Goal: Navigation & Orientation: Find specific page/section

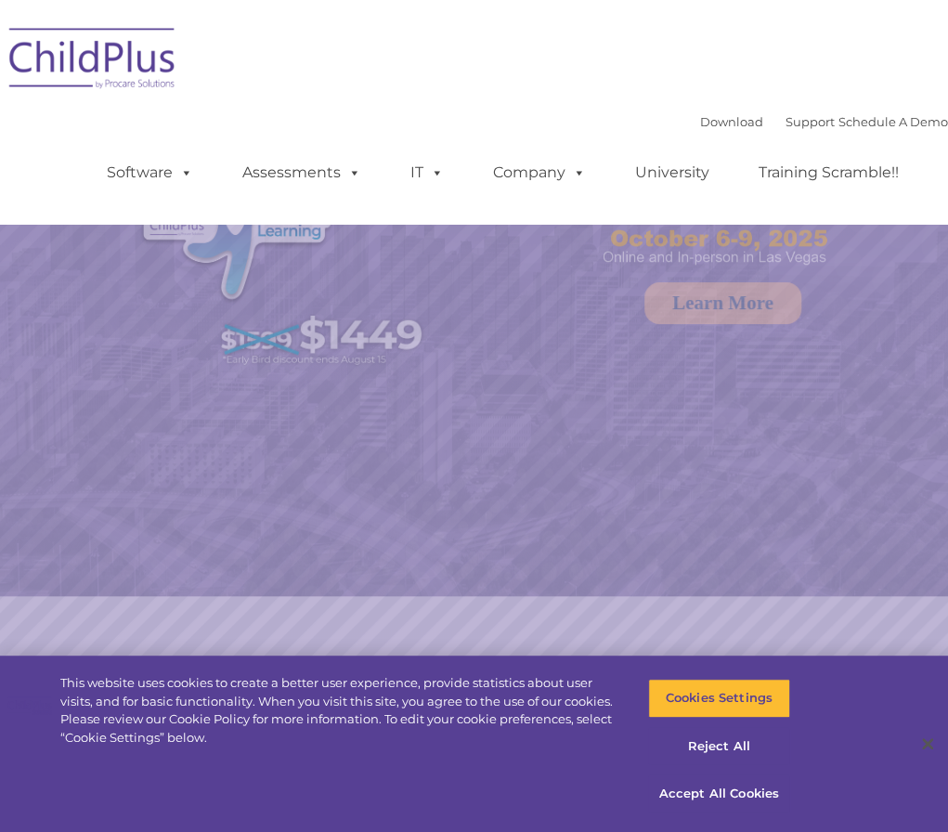
select select "MEDIUM"
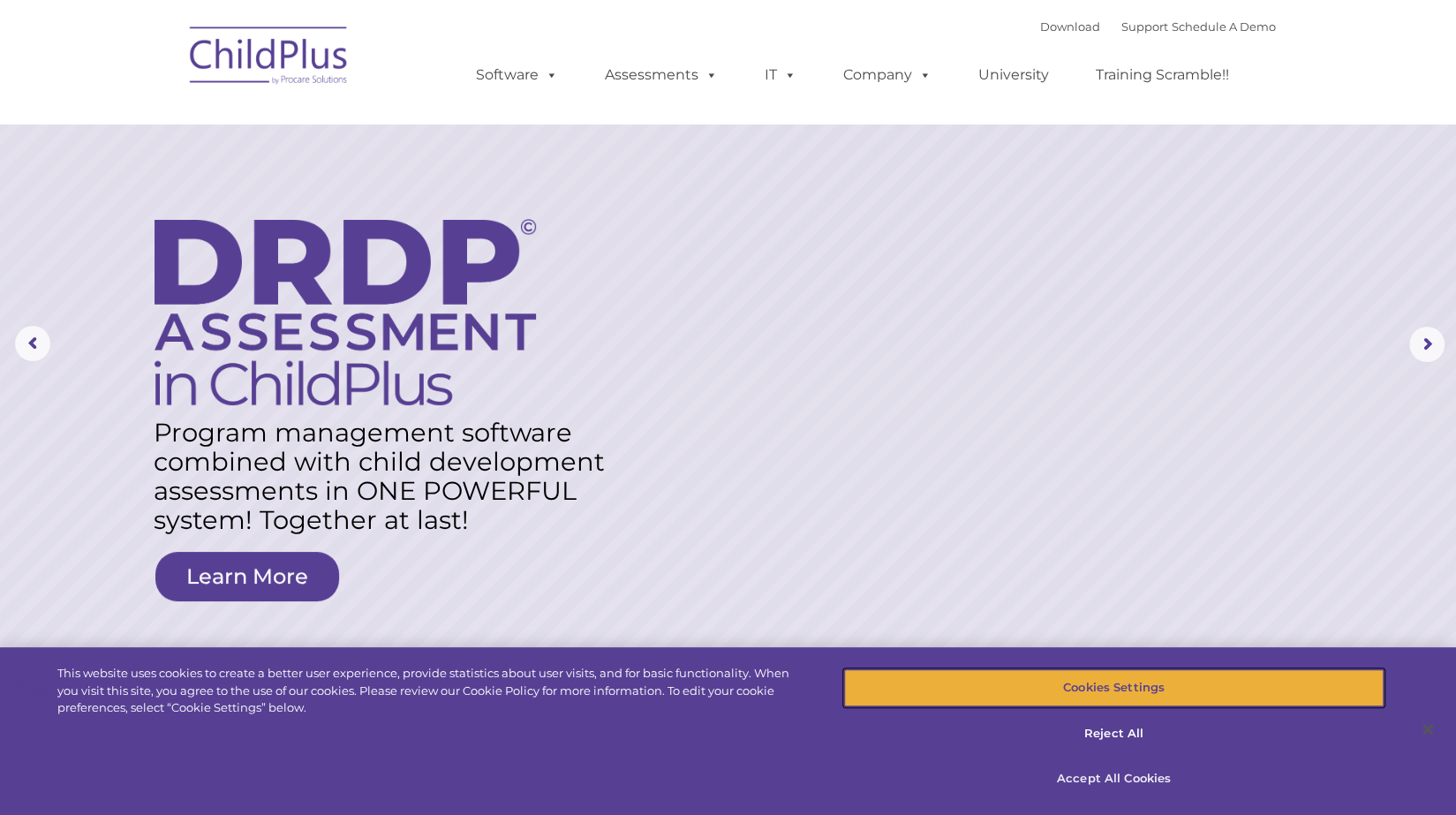
drag, startPoint x: 1144, startPoint y: 686, endPoint x: 1192, endPoint y: 772, distance: 98.5
click at [901, 772] on div "Cookies Settings Reject All Accept All Cookies" at bounding box center [1113, 740] width 538 height 150
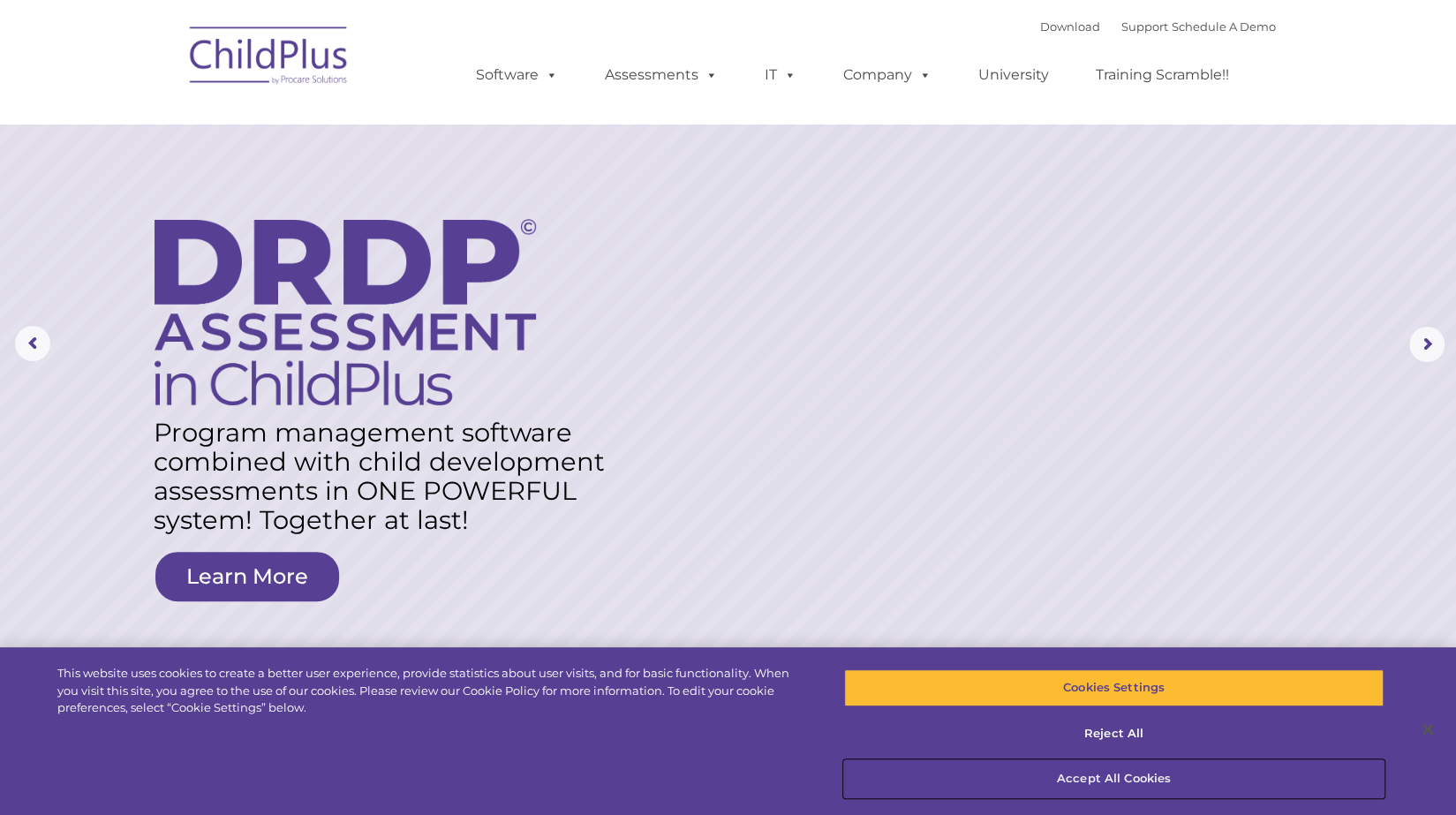
click at [901, 772] on button "Accept All Cookies" at bounding box center [1113, 778] width 538 height 37
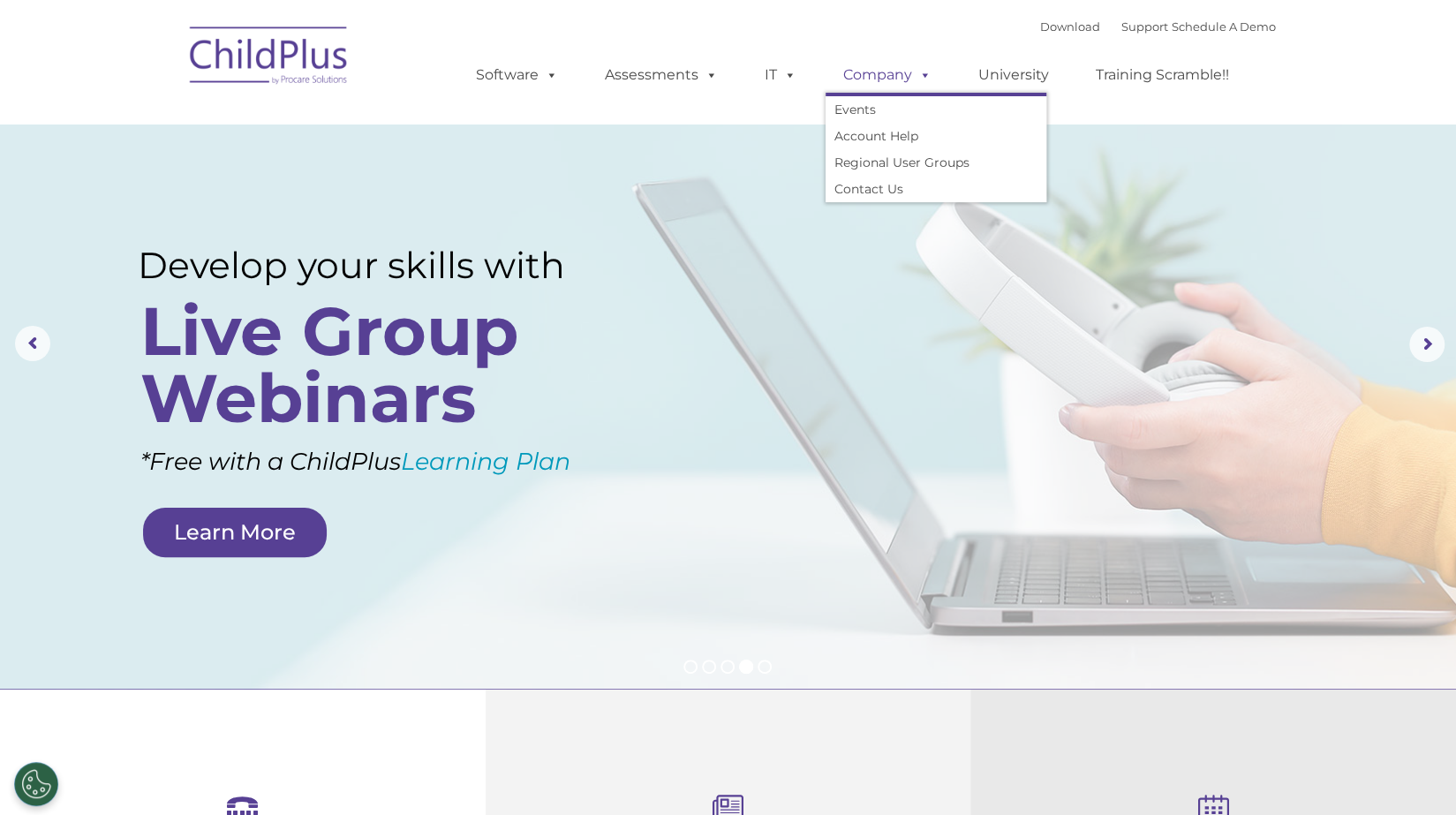
click at [901, 78] on span at bounding box center [922, 75] width 19 height 17
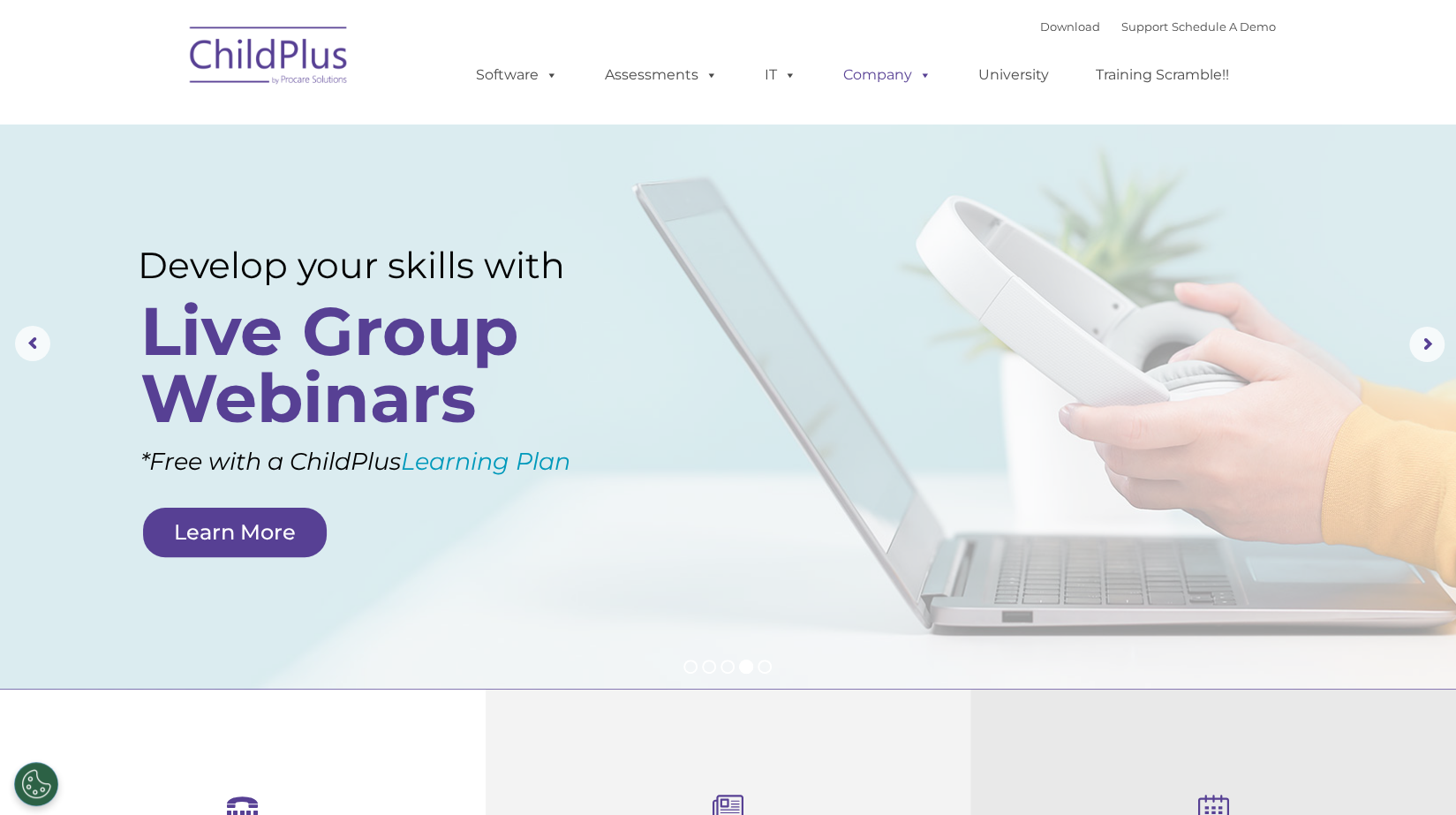
click at [901, 78] on span at bounding box center [922, 75] width 19 height 17
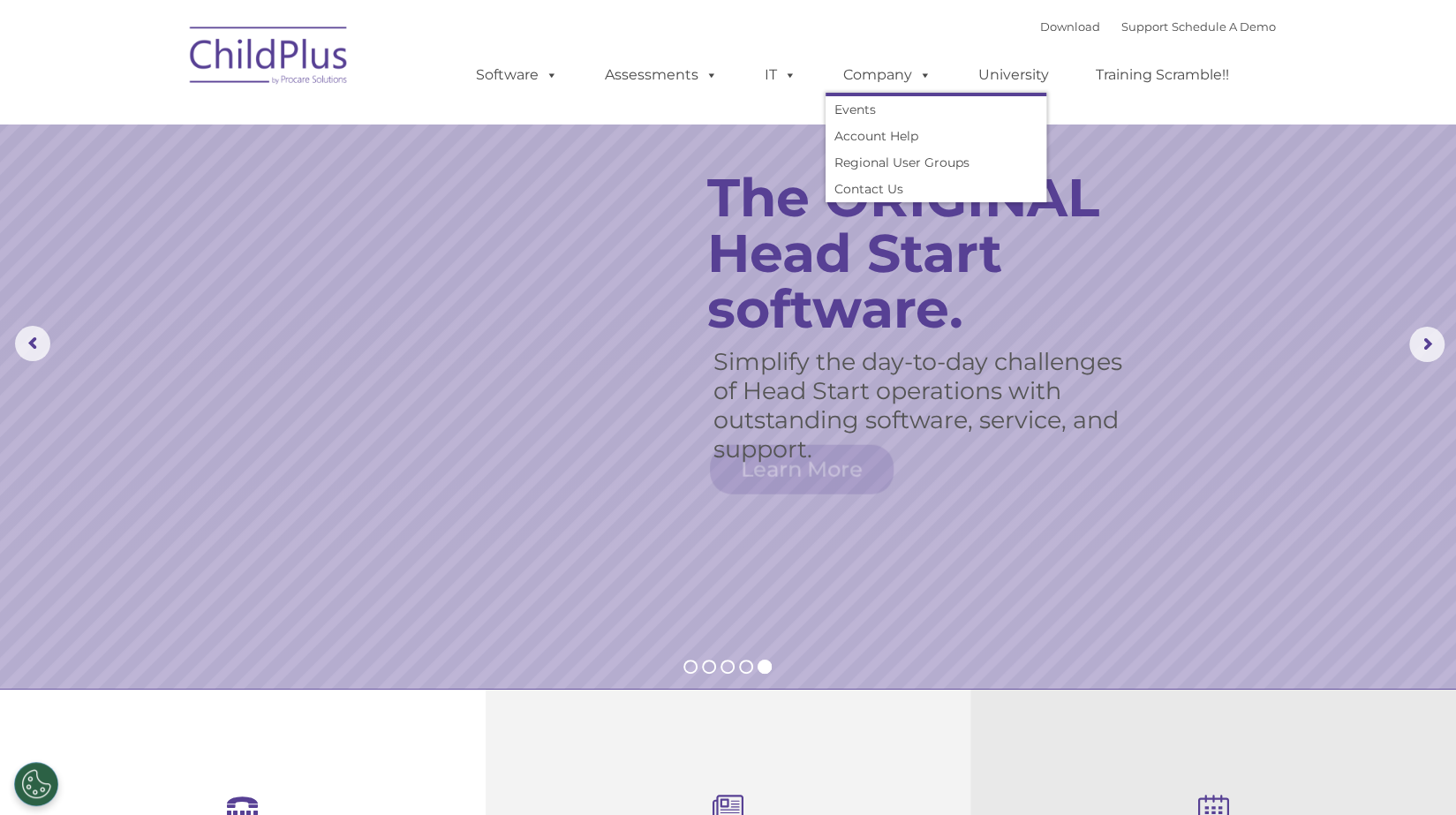
click at [901, 33] on div "Download Support | Schedule A Demo  MENU MENU Software ChildPlus: The original…" at bounding box center [858, 62] width 835 height 97
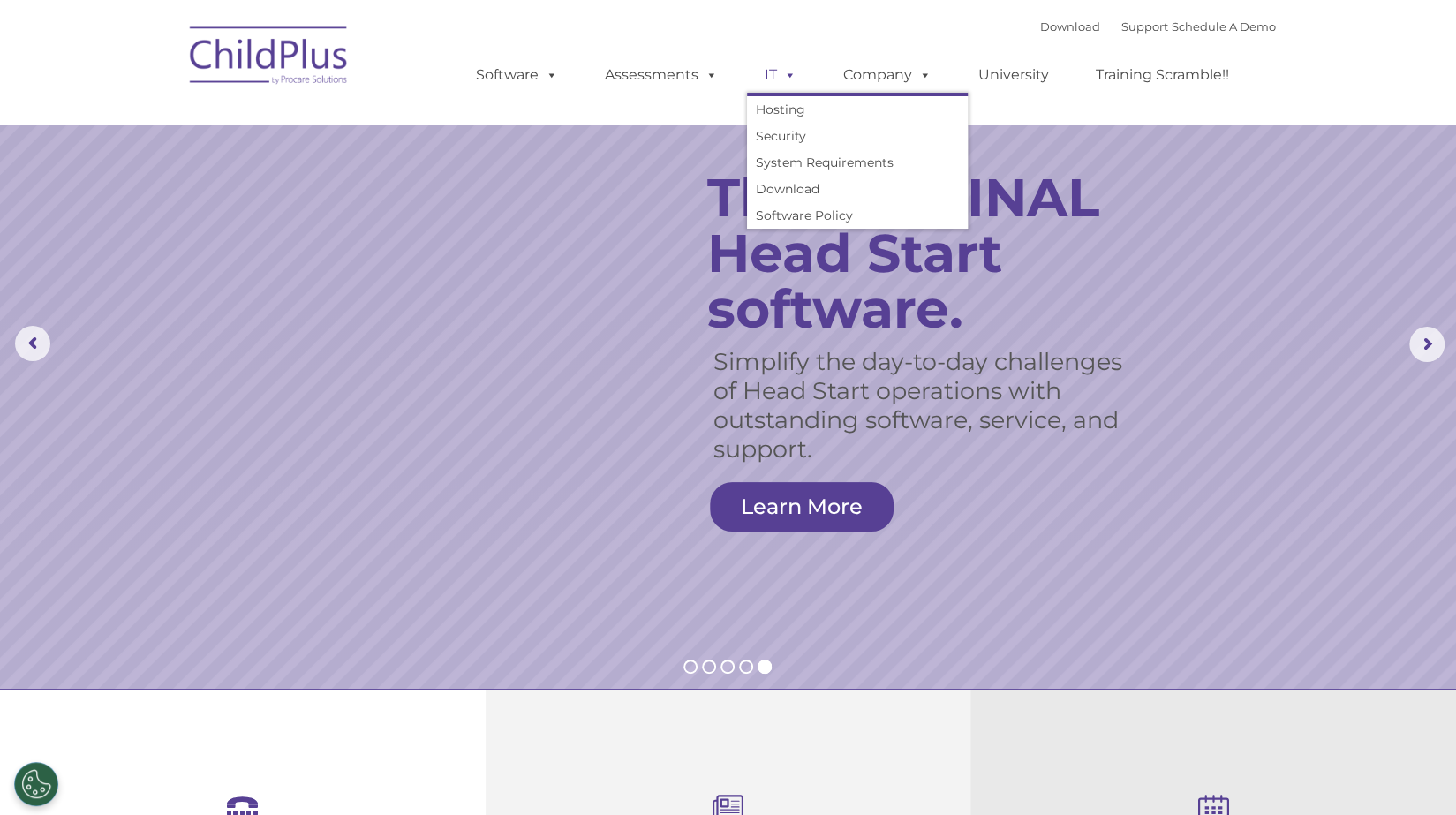
click at [793, 83] on span at bounding box center [786, 75] width 19 height 17
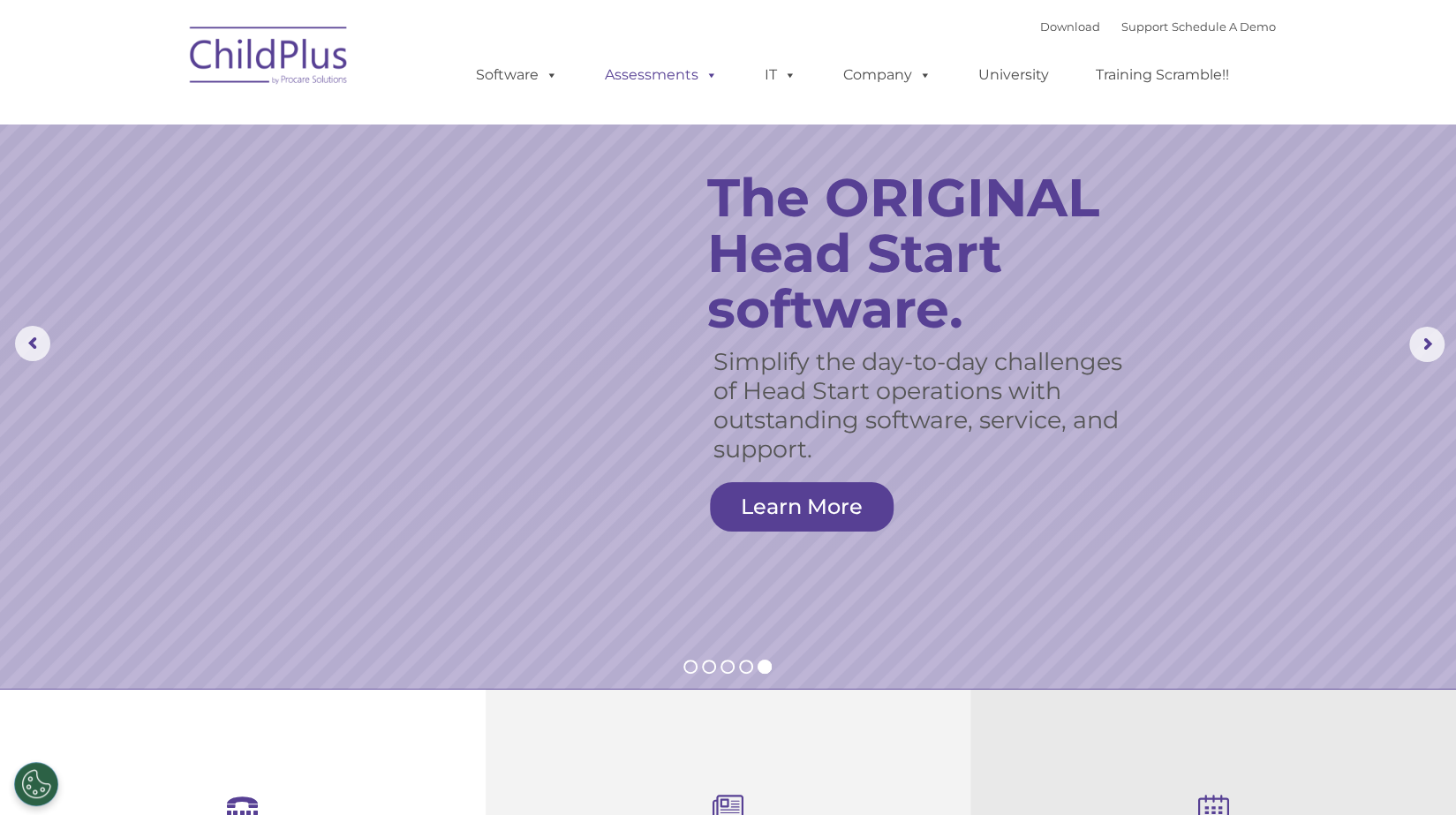
click at [701, 82] on span at bounding box center [708, 75] width 19 height 17
click at [695, 72] on link "Assessments" at bounding box center [661, 74] width 148 height 35
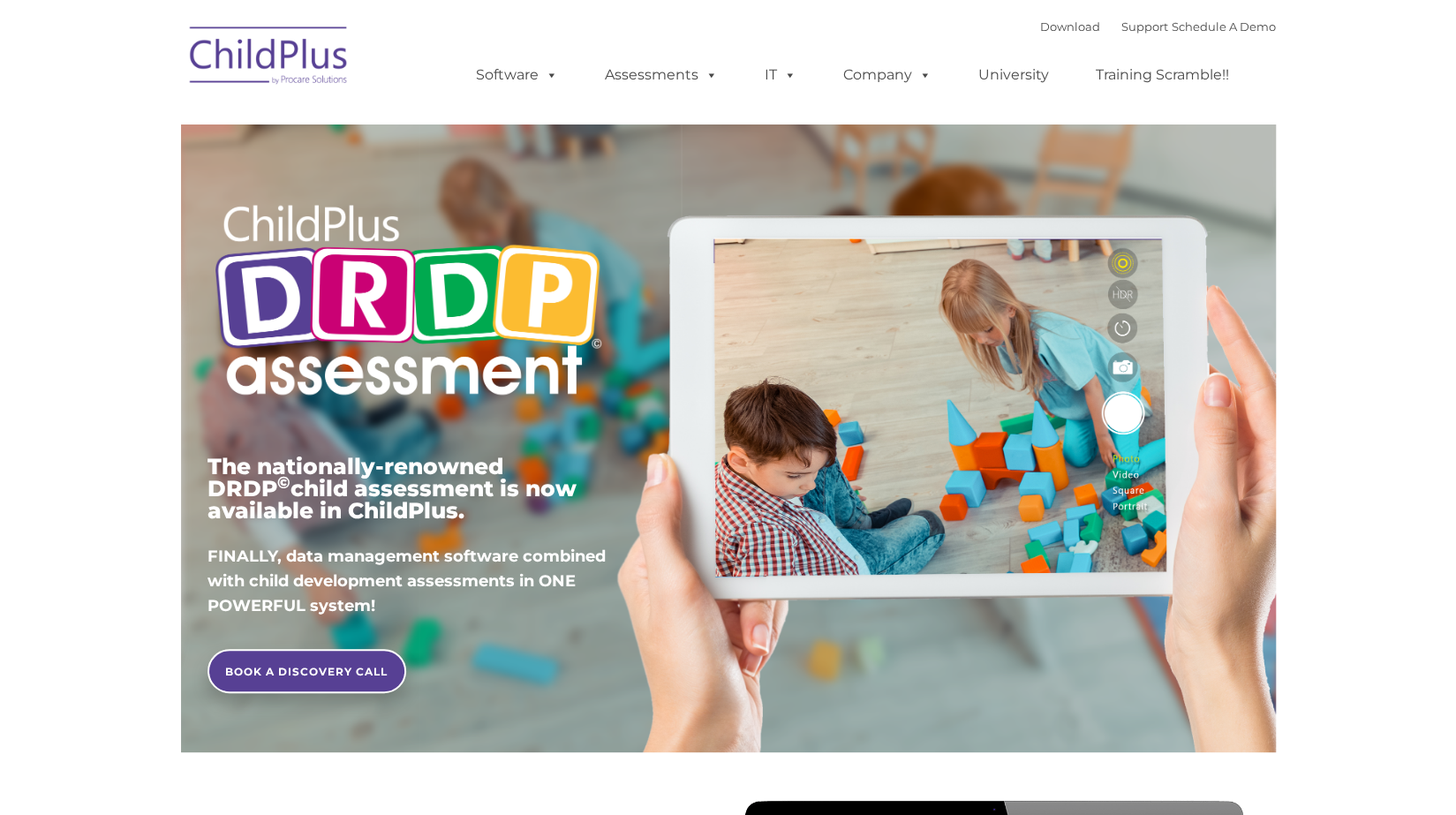
type input ""
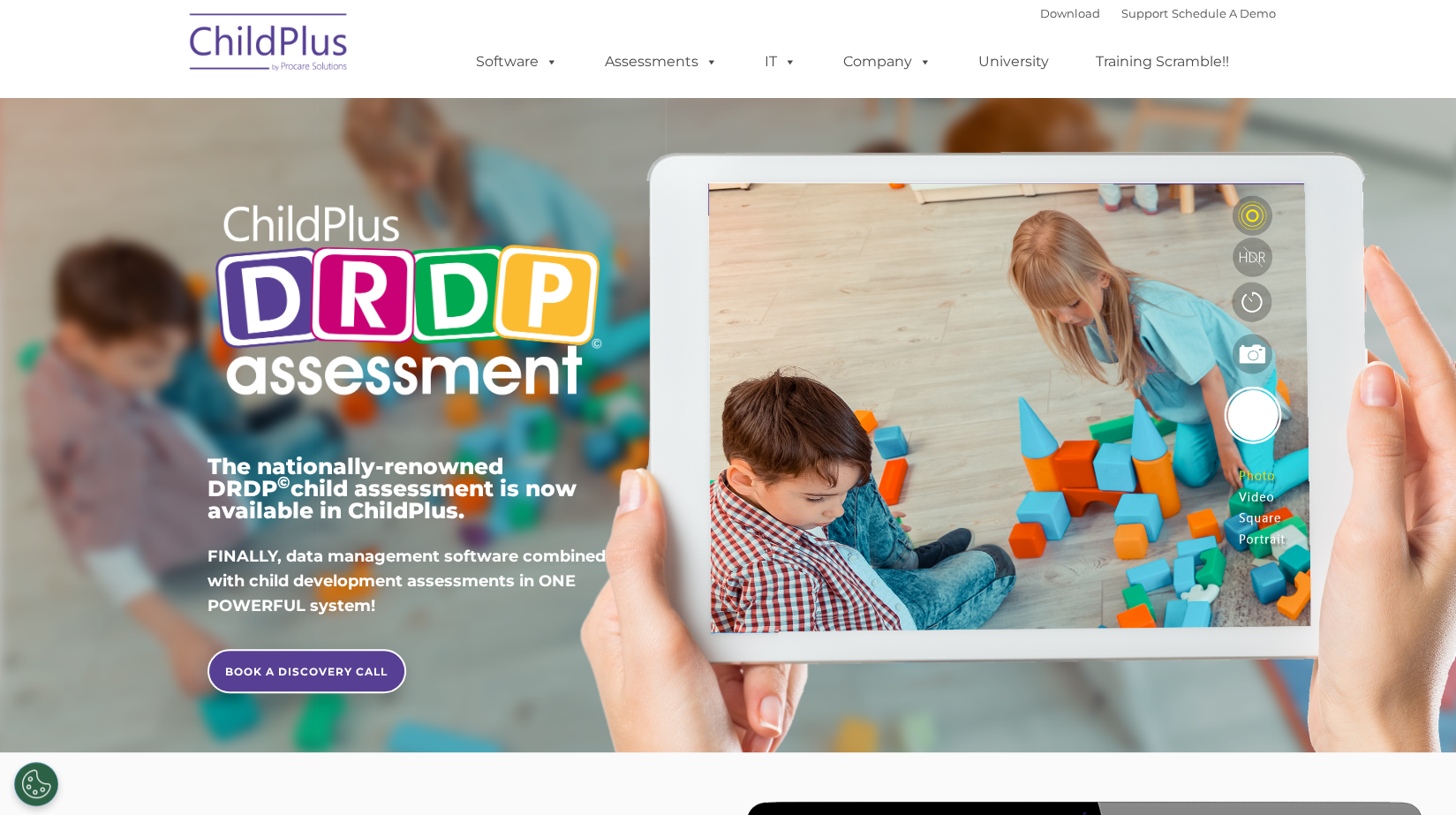
click at [719, 22] on div "Download Support | Schedule A Demo  MENU MENU Software ChildPlus: The original…" at bounding box center [858, 49] width 835 height 97
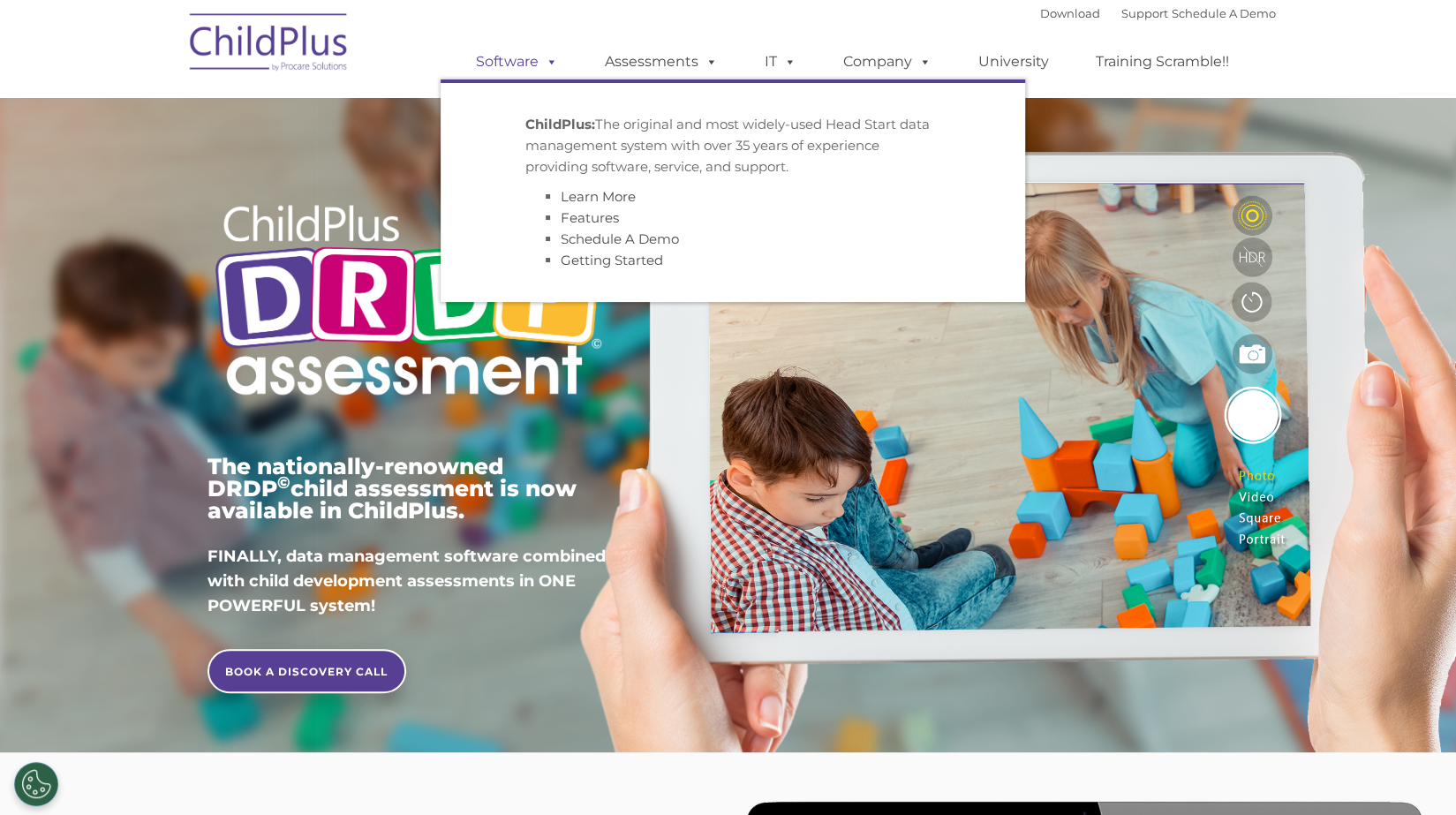
click at [558, 60] on span at bounding box center [548, 62] width 19 height 17
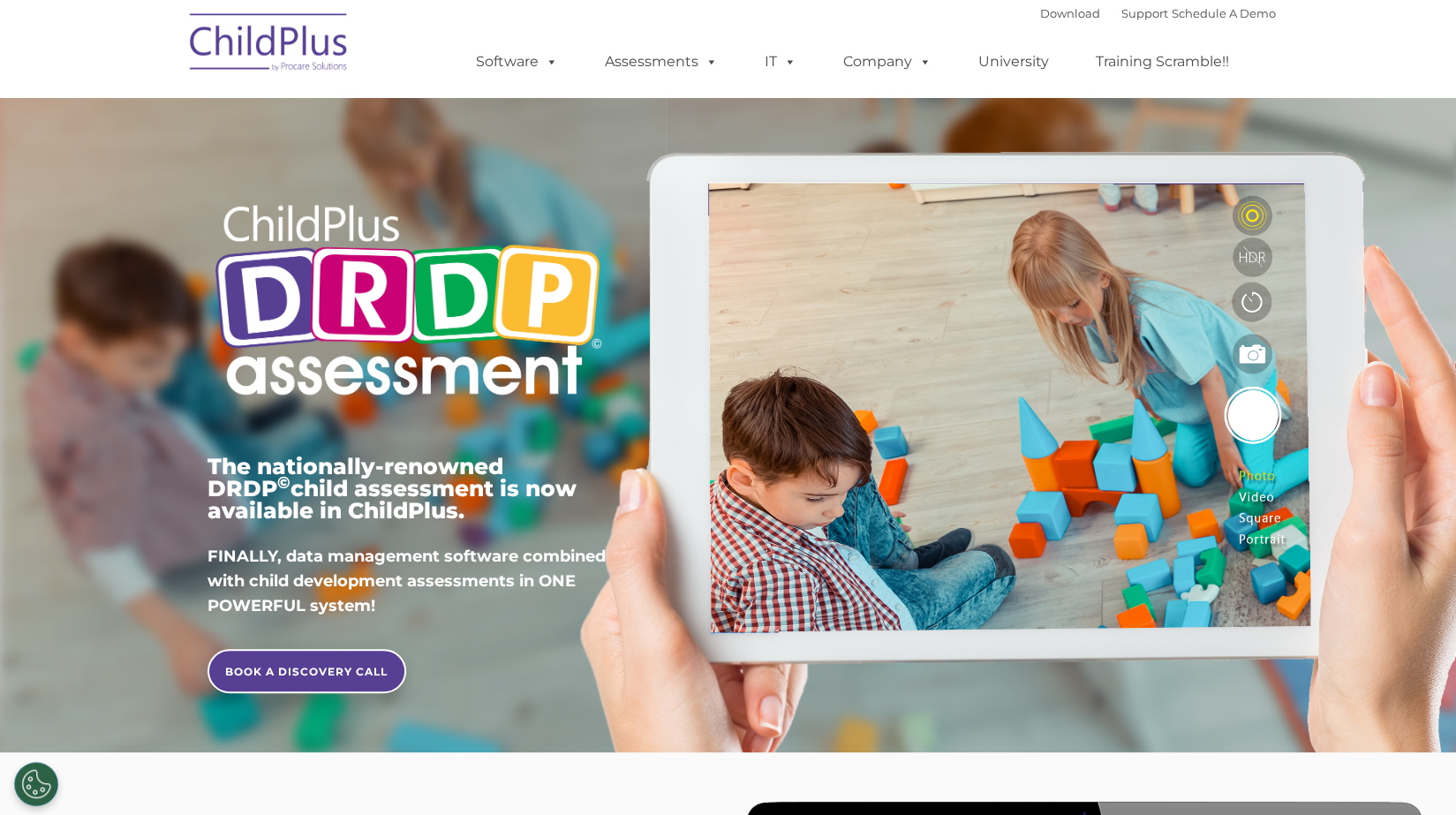
click at [585, 8] on div "Download Support | Schedule A Demo  MENU MENU Software ChildPlus: The original…" at bounding box center [858, 49] width 835 height 97
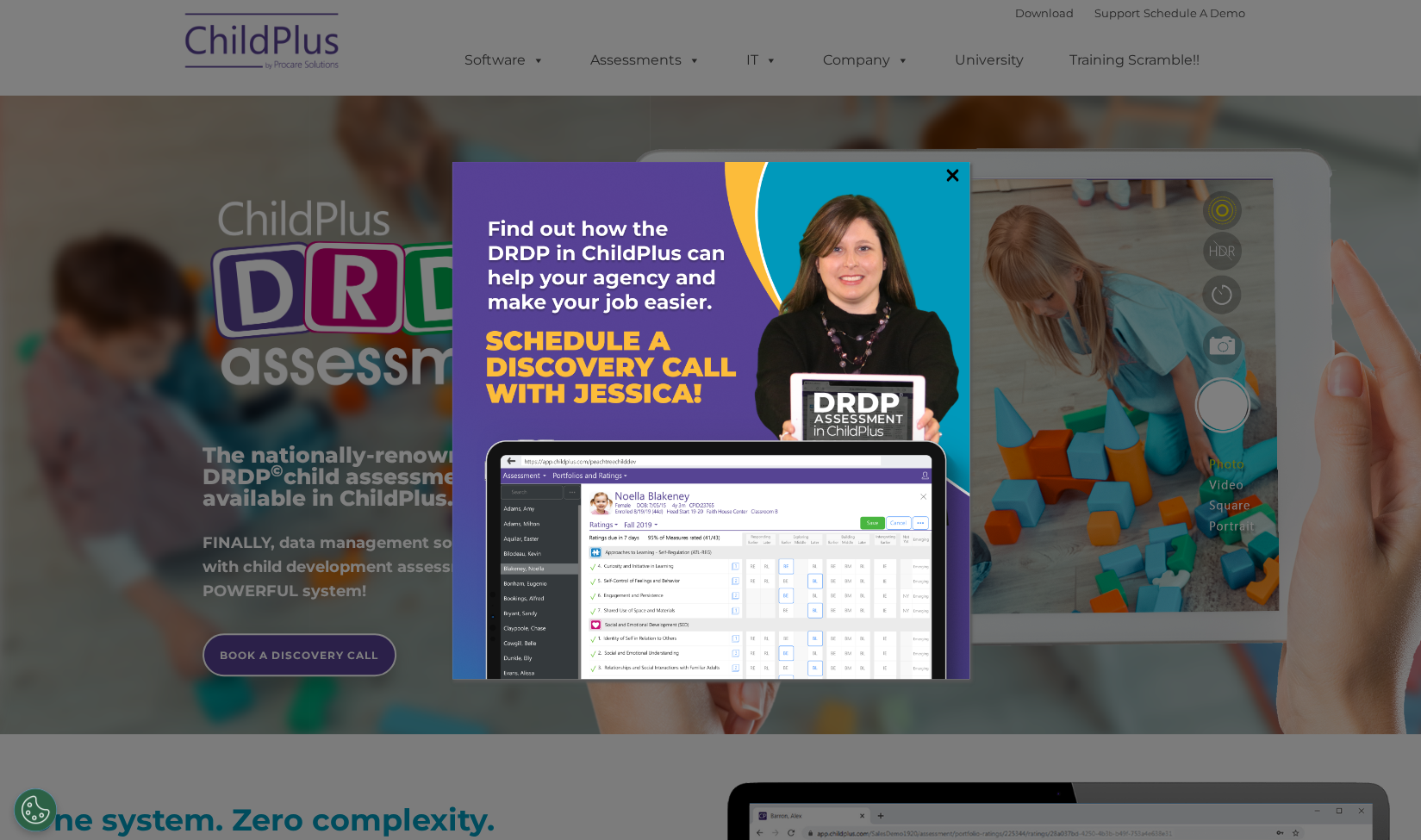
click at [951, 173] on link "×" at bounding box center [951, 174] width 19 height 18
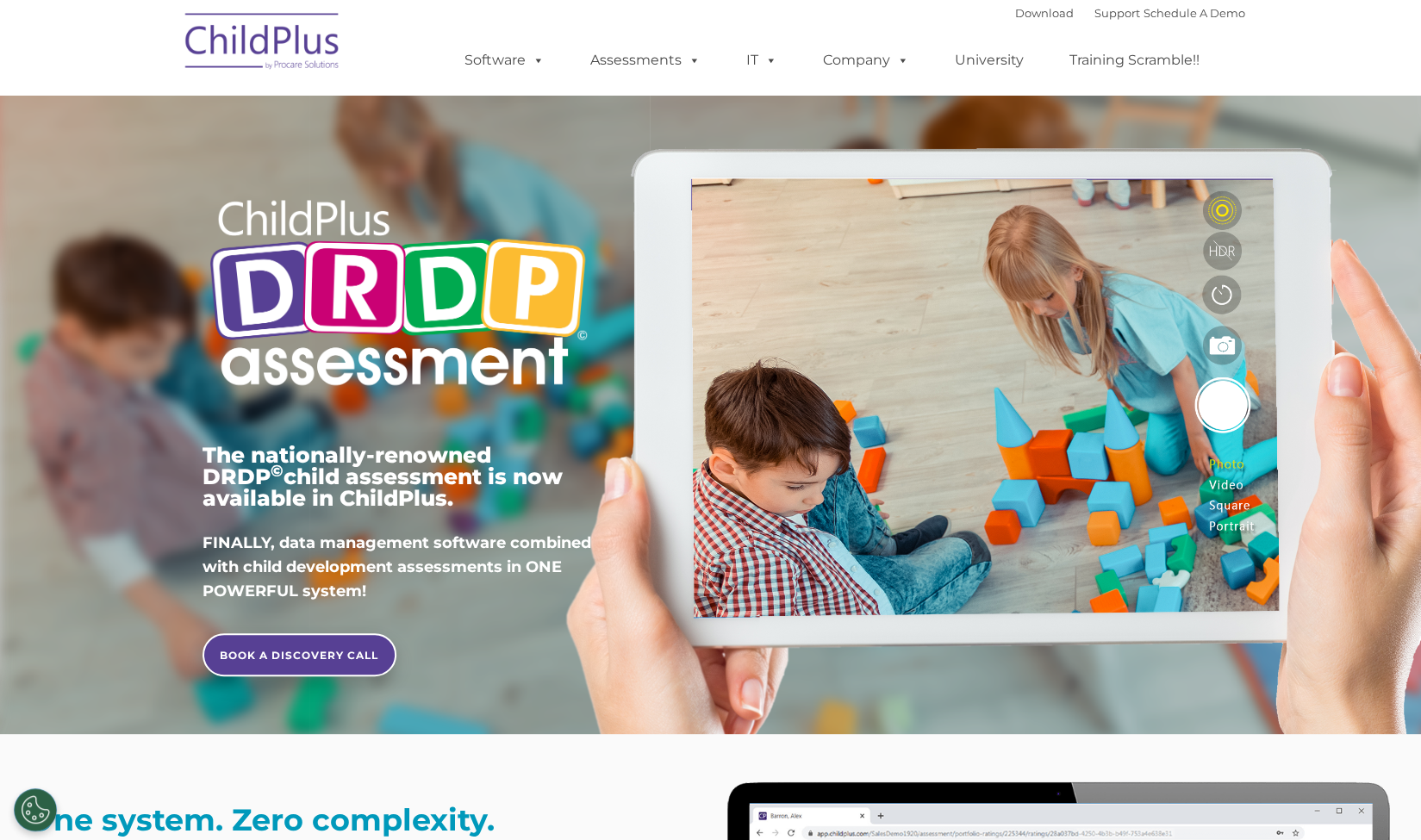
click at [1029, 126] on div "The nationally-renowned DRDP © child assessment is now available in ChildPlus. …" at bounding box center [710, 398] width 1042 height 616
click at [1014, 13] on link "Download" at bounding box center [1043, 12] width 58 height 14
